Goal: Information Seeking & Learning: Learn about a topic

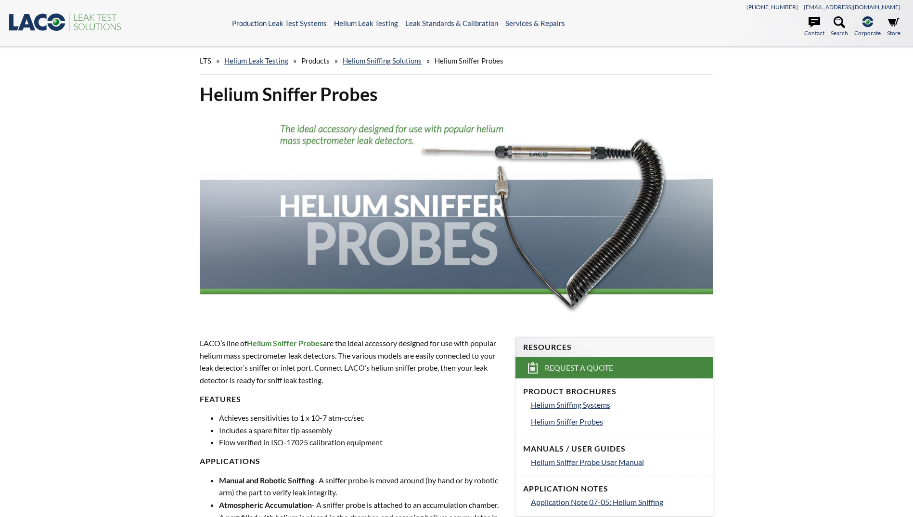
select select "Language Translate Widget"
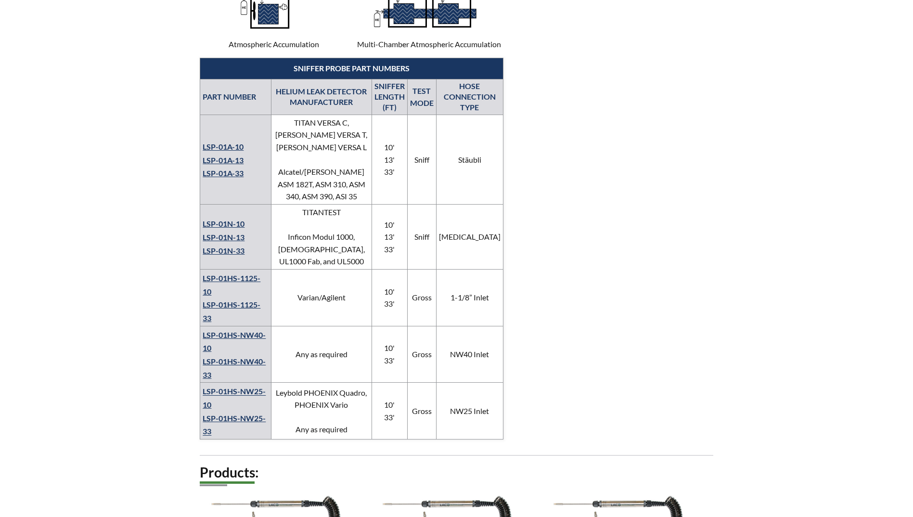
scroll to position [674, 0]
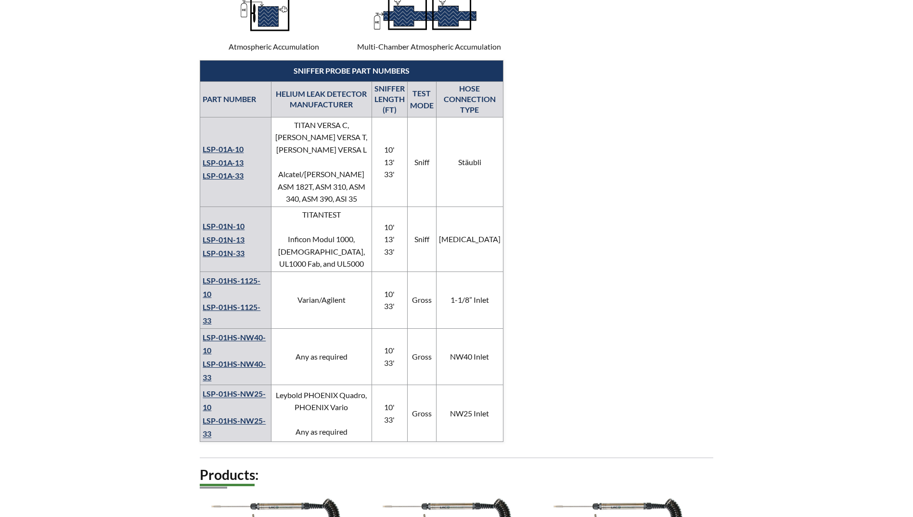
click at [232, 389] on link "LSP-01HS-NW25-10" at bounding box center [234, 400] width 63 height 23
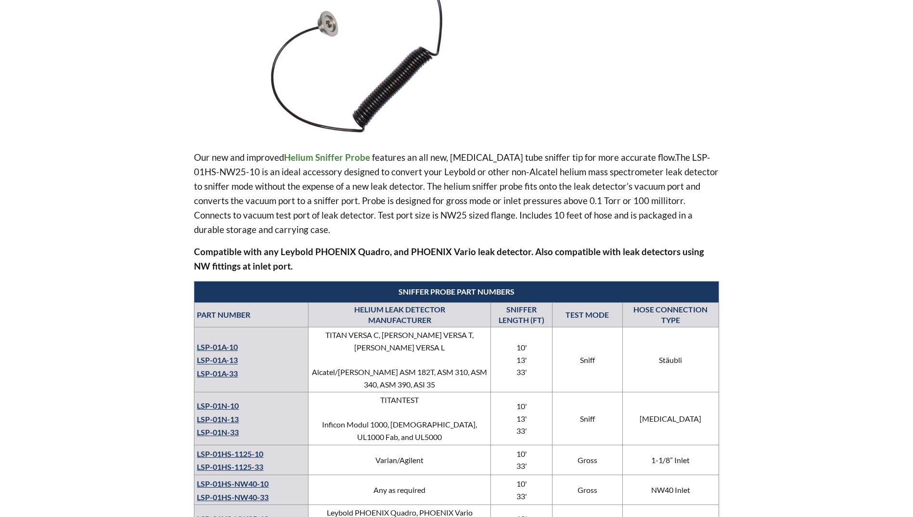
select select "Language Translate Widget"
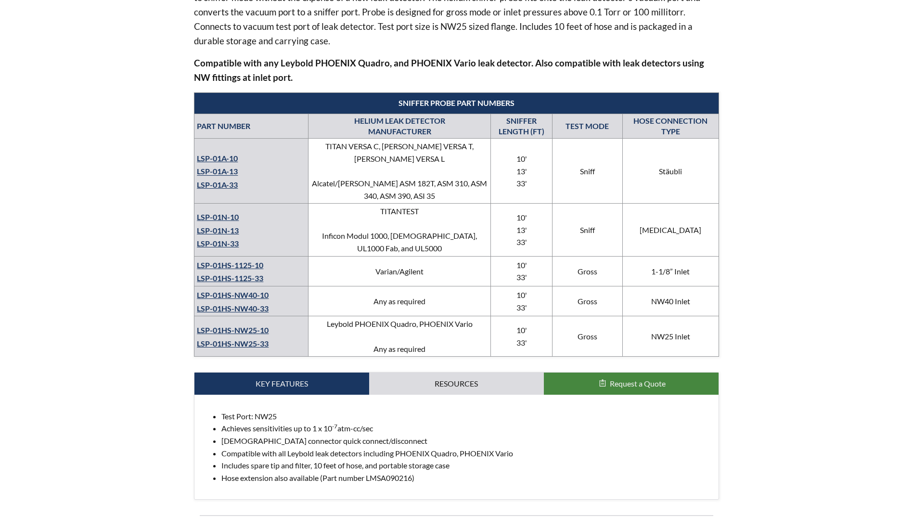
scroll to position [529, 0]
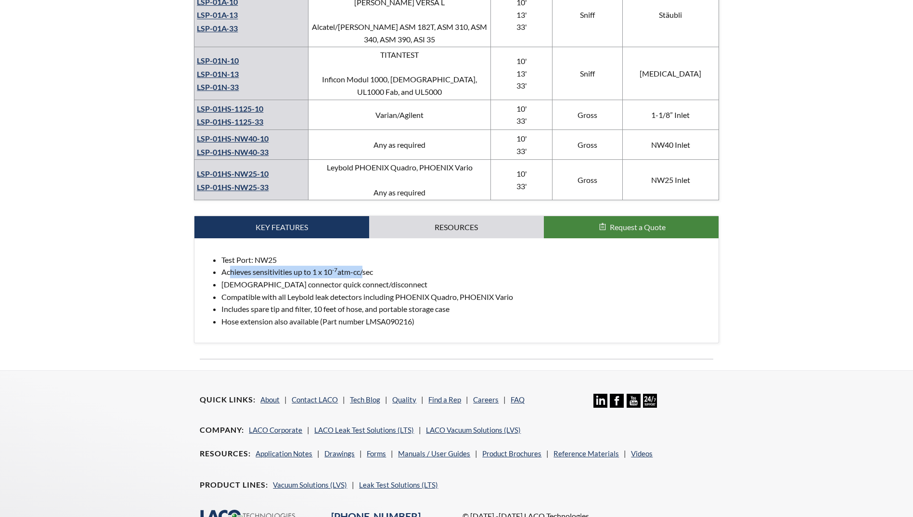
drag, startPoint x: 232, startPoint y: 260, endPoint x: 364, endPoint y: 261, distance: 132.4
click at [364, 266] on li "Achieves sensitivities up to 1 x 10 -7 atm-cc/sec" at bounding box center [465, 272] width 489 height 13
click at [365, 266] on li "Achieves sensitivities up to 1 x 10 -7 atm-cc/sec" at bounding box center [465, 272] width 489 height 13
drag, startPoint x: 354, startPoint y: 271, endPoint x: 233, endPoint y: 276, distance: 120.5
click at [233, 278] on li "[DEMOGRAPHIC_DATA] connector quick connect/disconnect" at bounding box center [465, 284] width 489 height 13
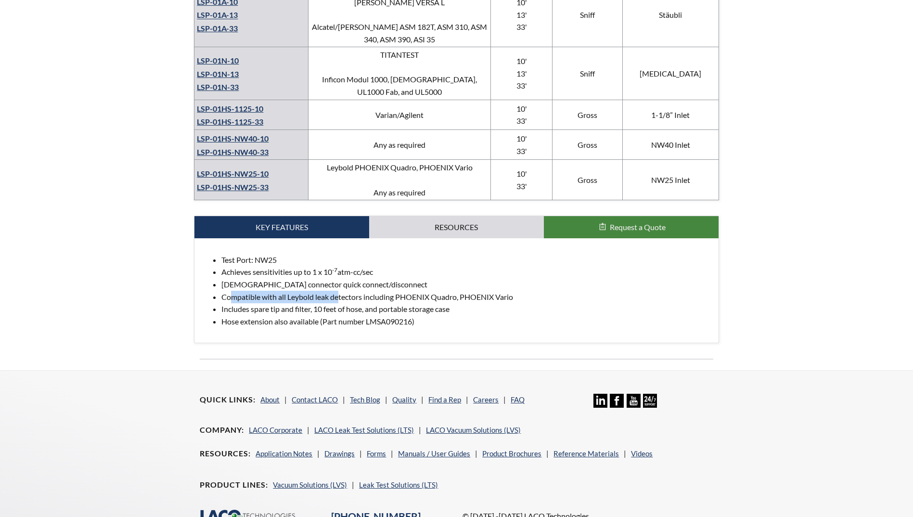
drag, startPoint x: 233, startPoint y: 276, endPoint x: 338, endPoint y: 285, distance: 105.3
click at [338, 291] on li "Compatible with all Leybold leak detectors including PHOENIX Quadro, PHOENIX Va…" at bounding box center [465, 297] width 489 height 13
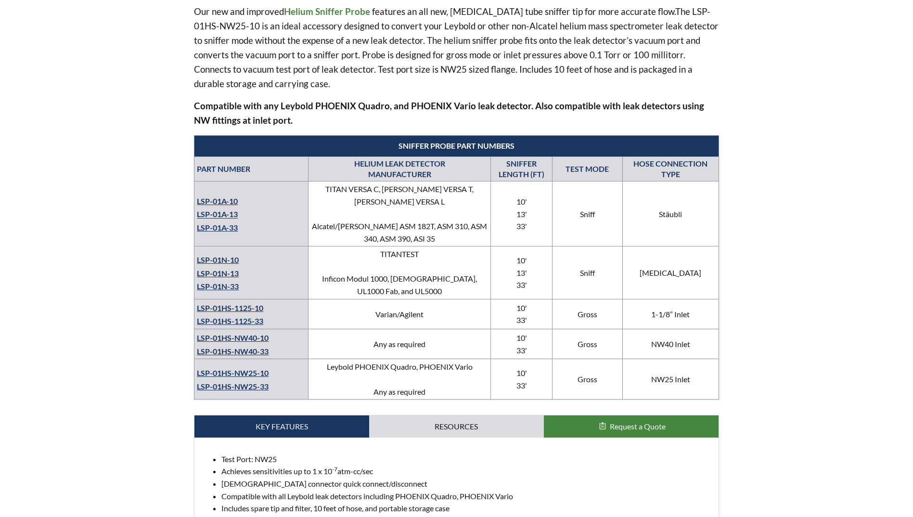
scroll to position [337, 0]
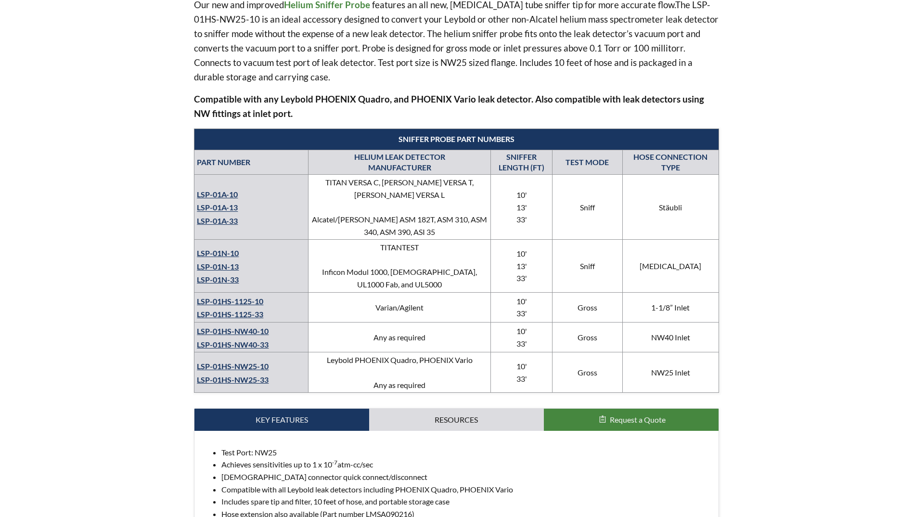
click at [259, 375] on link "LSP-01HS-NW25-33" at bounding box center [233, 379] width 72 height 9
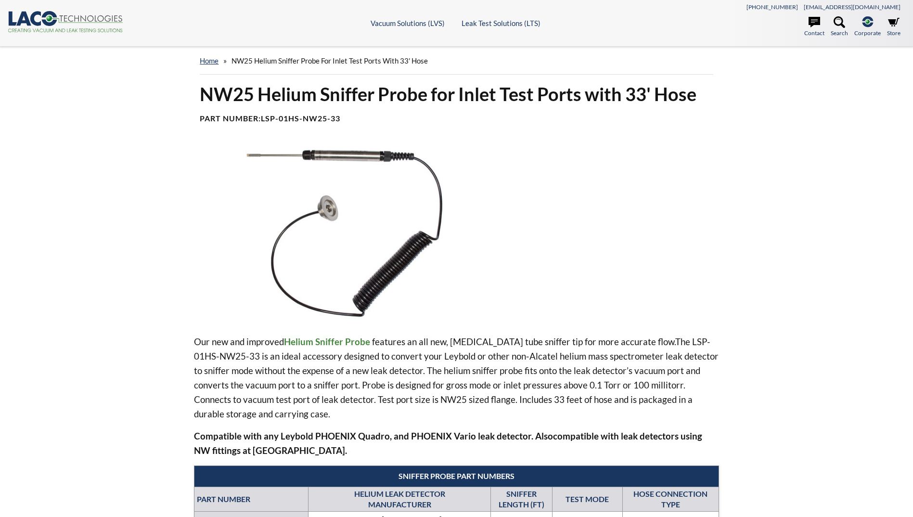
select select "Language Translate Widget"
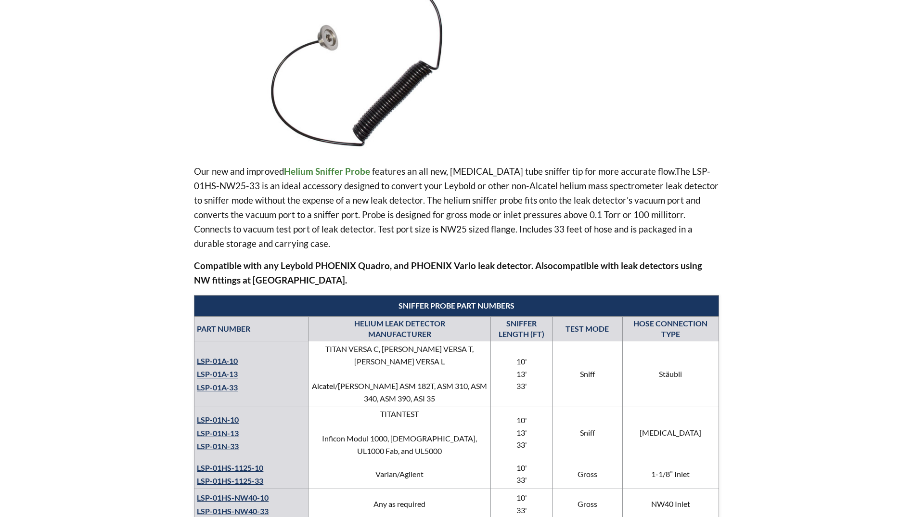
scroll to position [433, 0]
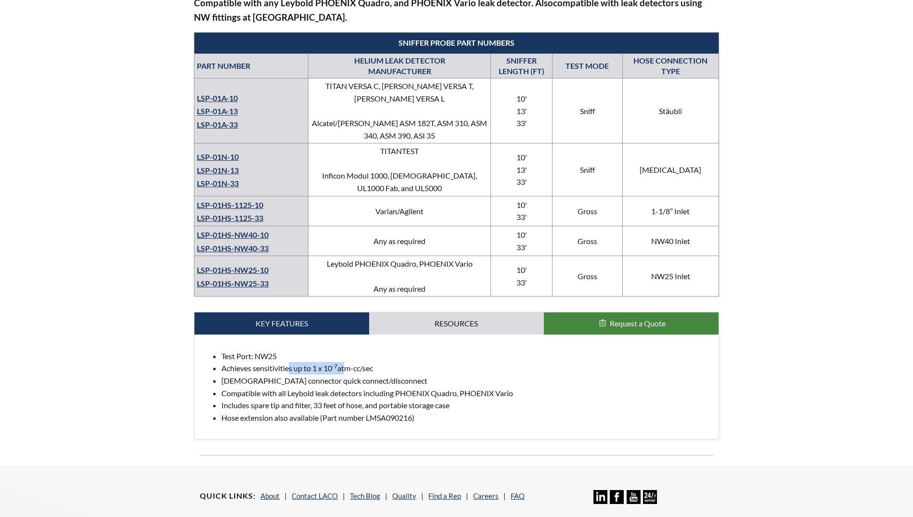
drag, startPoint x: 289, startPoint y: 354, endPoint x: 345, endPoint y: 352, distance: 55.4
click at [345, 362] on li "Achieves sensitivities up to 1 x 10 -7 atm-cc/sec" at bounding box center [465, 368] width 489 height 13
drag, startPoint x: 345, startPoint y: 352, endPoint x: 357, endPoint y: 359, distance: 14.2
click at [357, 362] on li "Achieves sensitivities up to 1 x 10 -7 atm-cc/sec" at bounding box center [465, 368] width 489 height 13
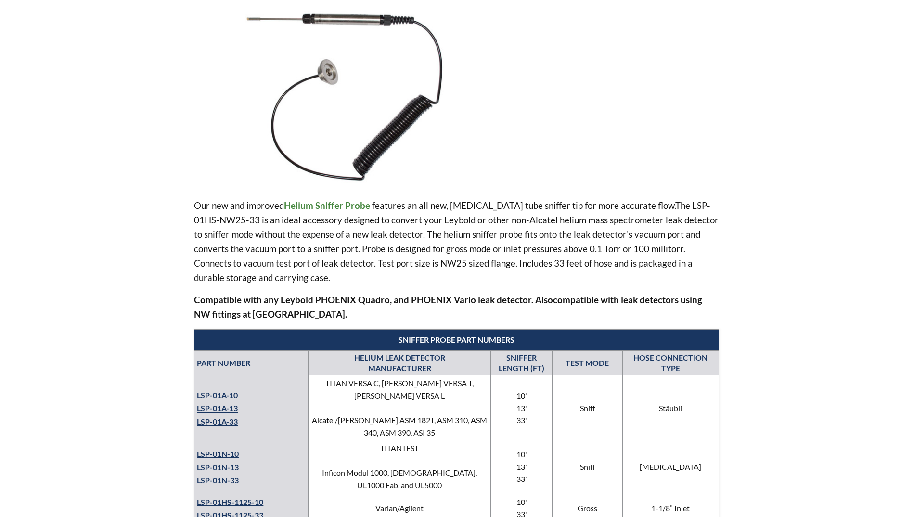
scroll to position [0, 0]
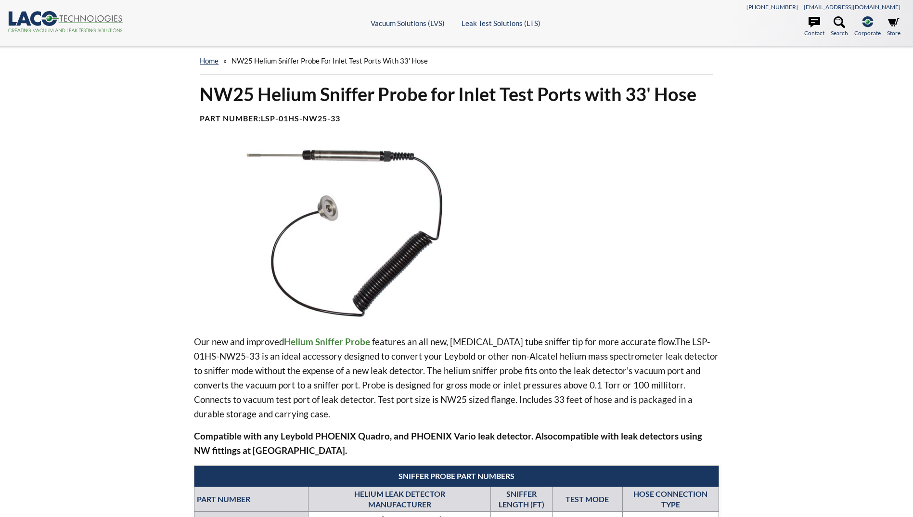
click at [430, 99] on h1 "NW25 Helium Sniffer Probe for Inlet Test Ports with 33' Hose" at bounding box center [456, 94] width 513 height 24
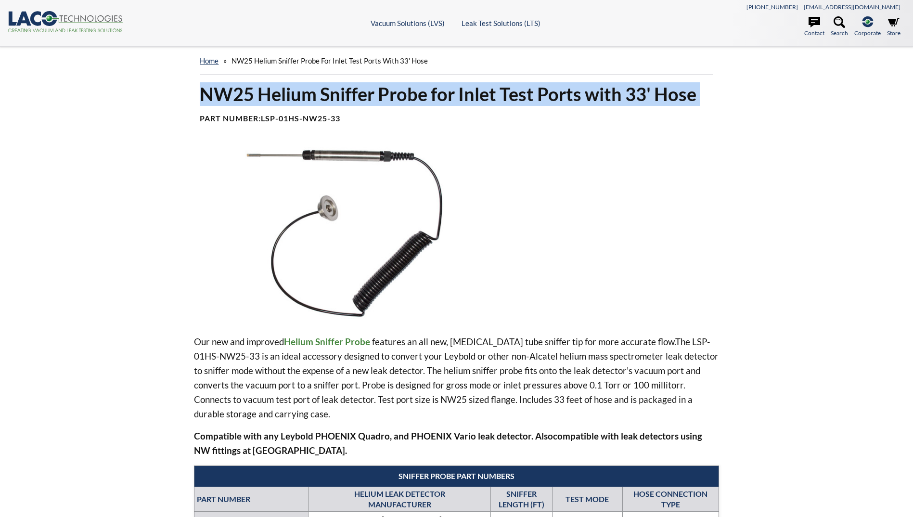
click at [430, 99] on h1 "NW25 Helium Sniffer Probe for Inlet Test Ports with 33' Hose" at bounding box center [456, 94] width 513 height 24
copy div "NW25 Helium Sniffer Probe for Inlet Test Ports with 33' Hose"
click at [631, 382] on p "Our new and improved Helium Sniffer Probe features an all new, capillary tube s…" at bounding box center [456, 378] width 525 height 87
